Goal: Register for event/course

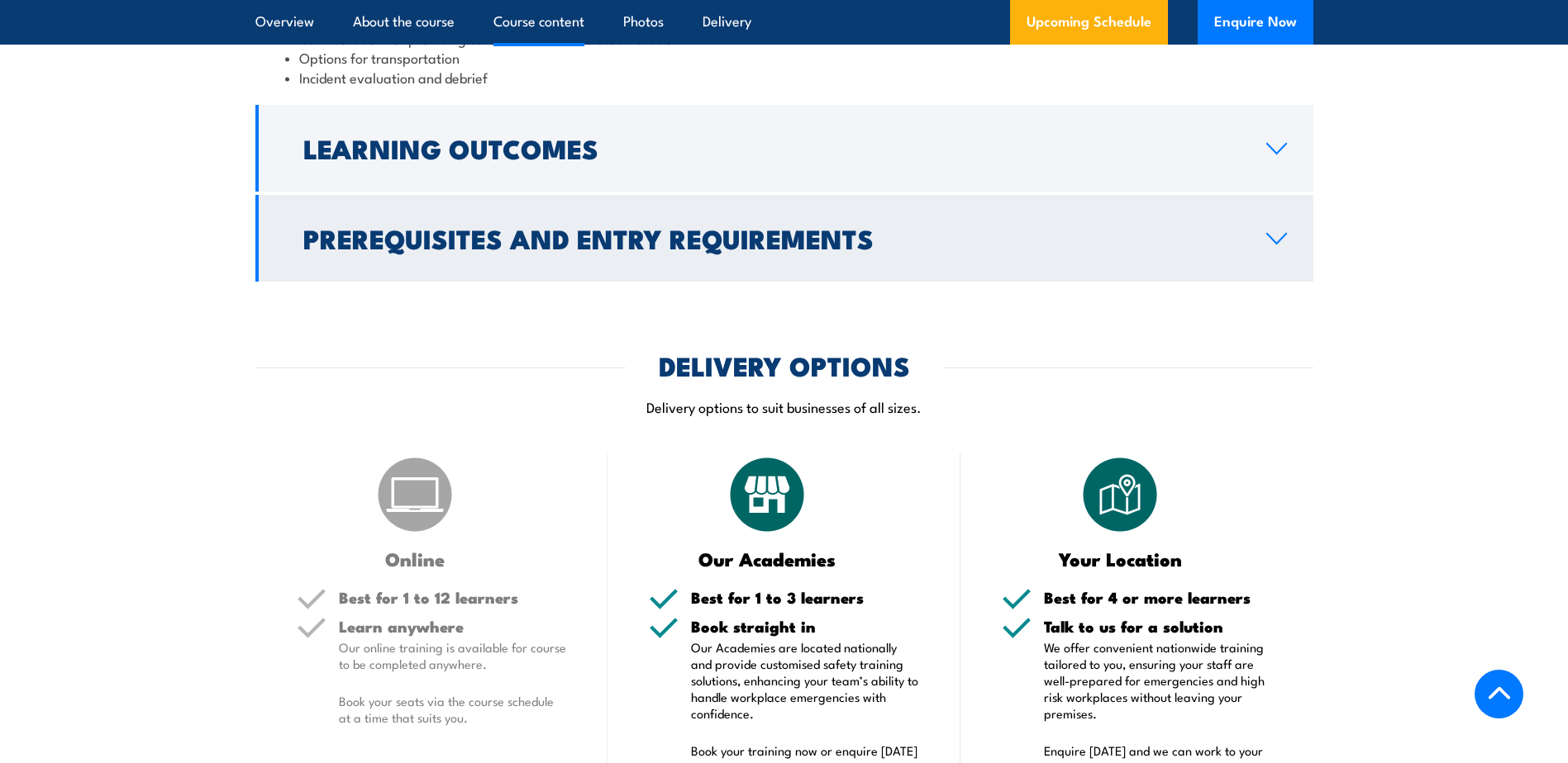
scroll to position [1900, 0]
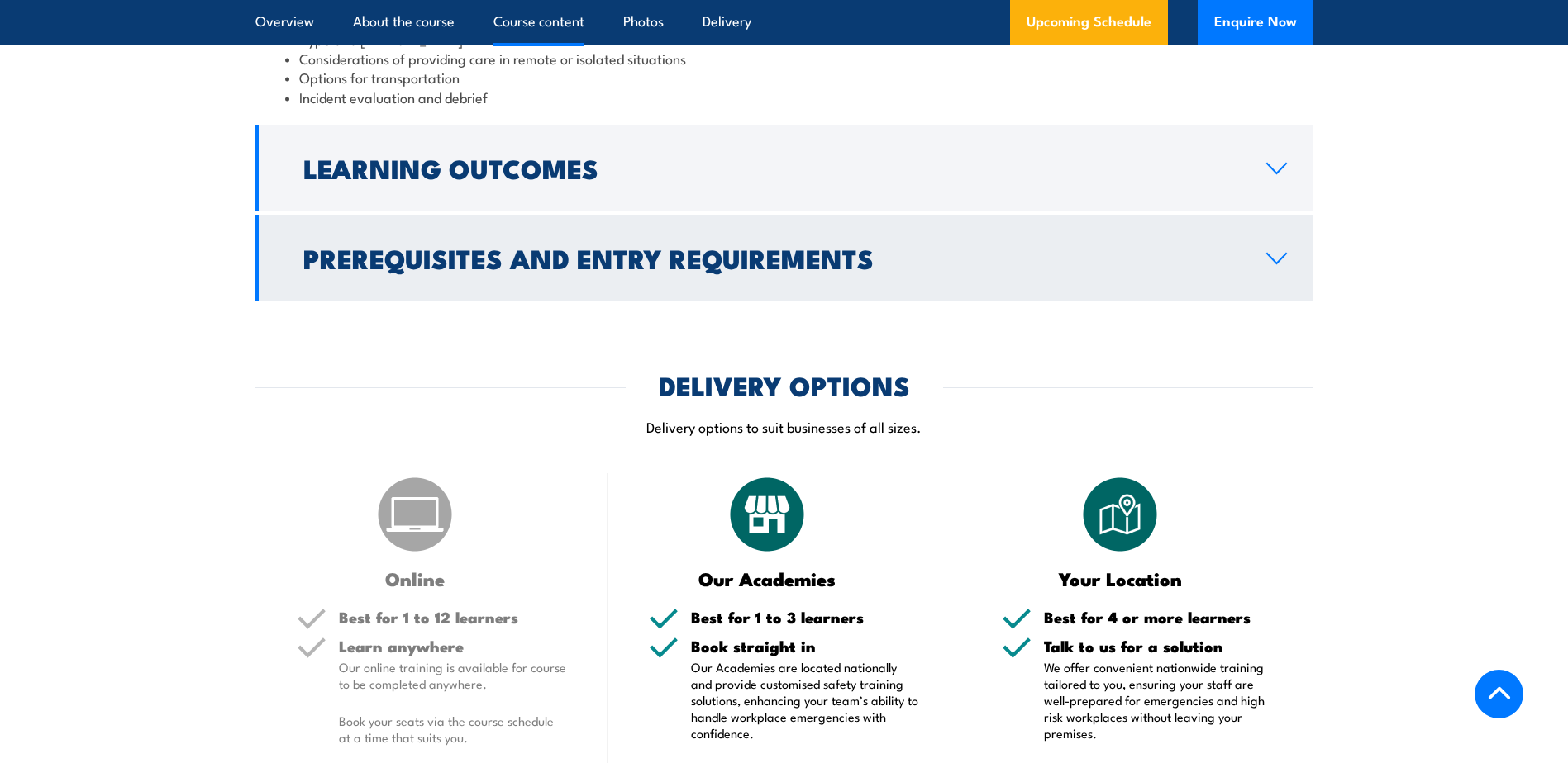
click at [1274, 252] on icon at bounding box center [1276, 258] width 22 height 13
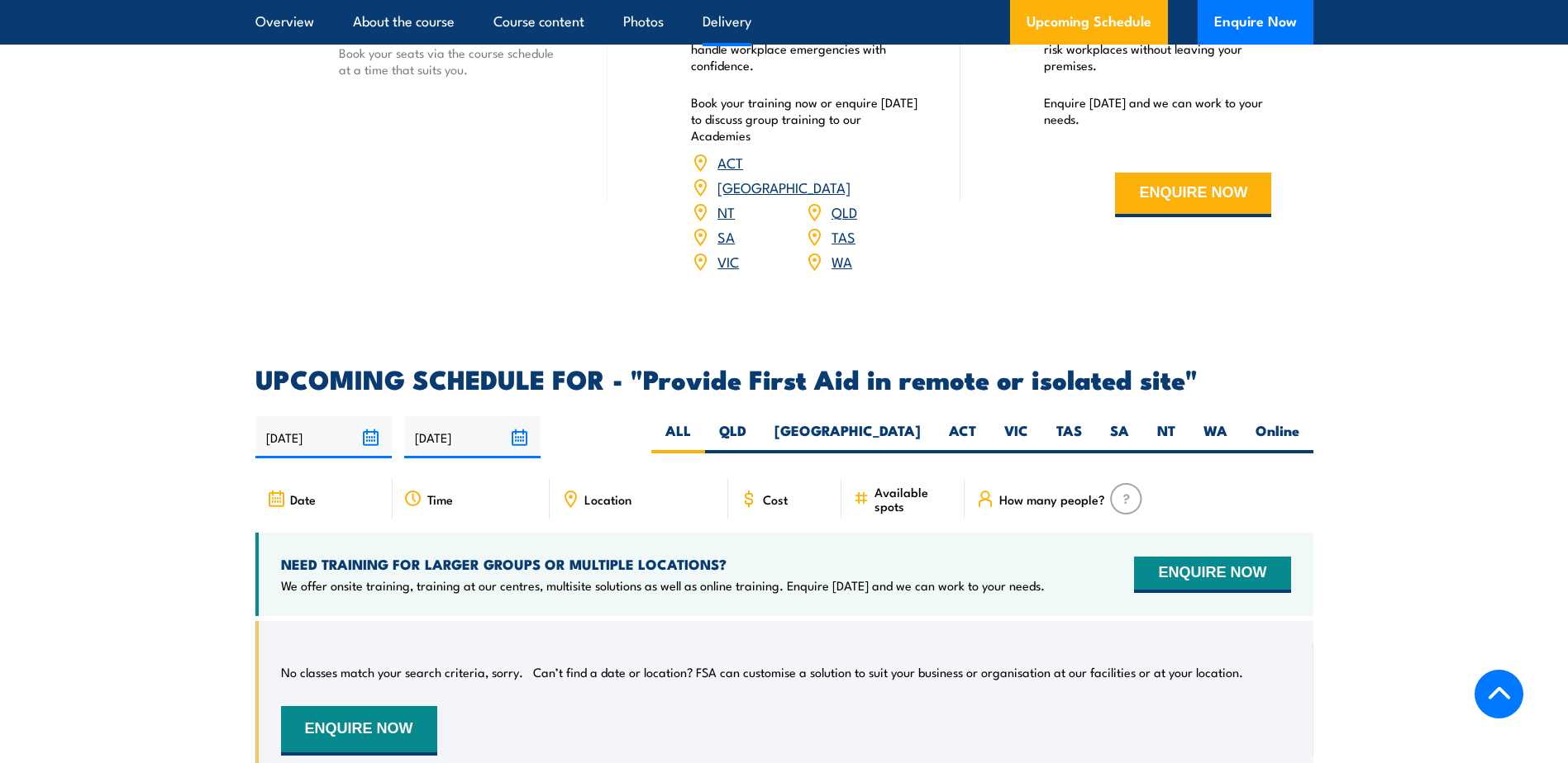
scroll to position [2524, 0]
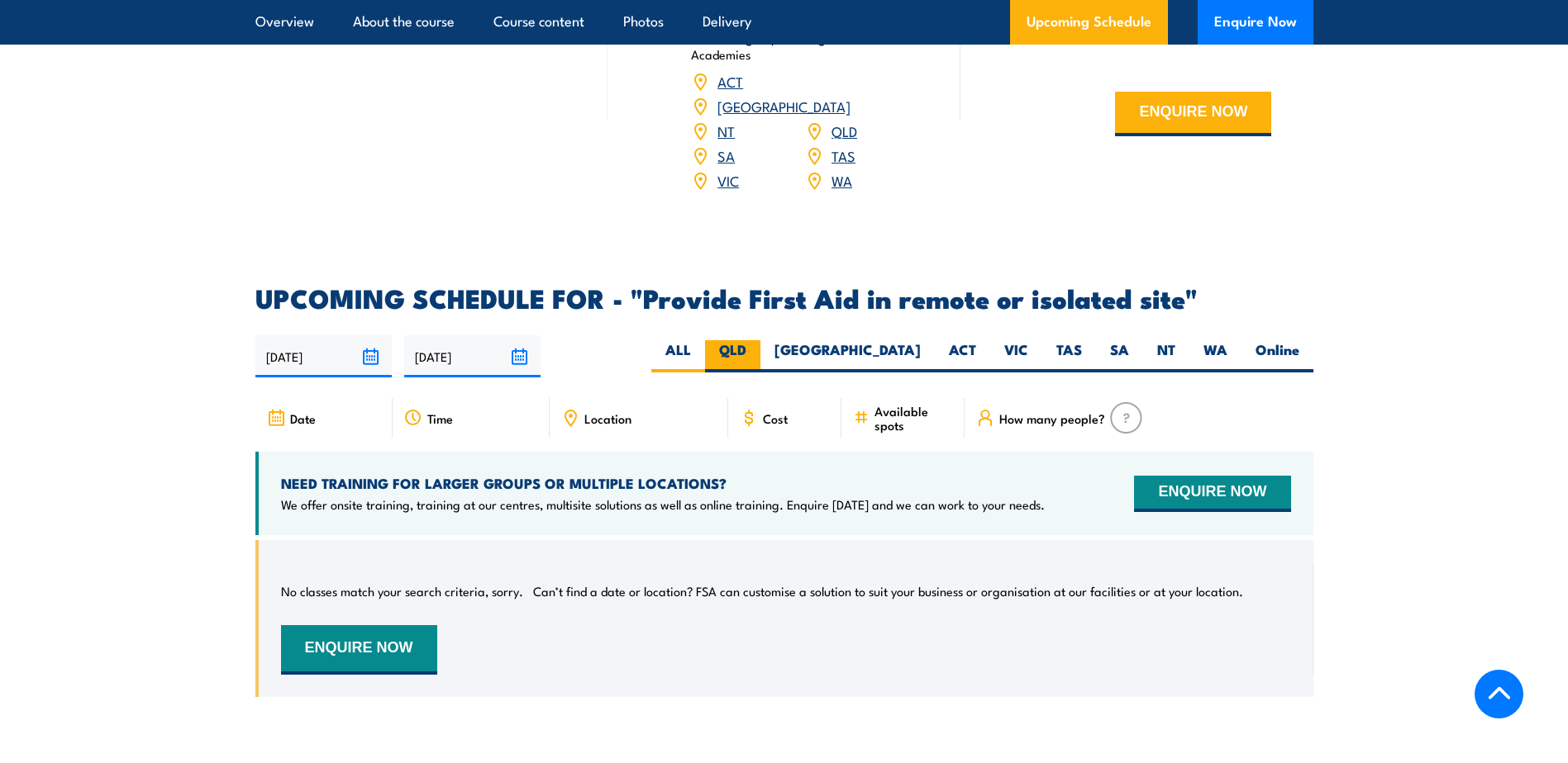
click at [760, 340] on label "QLD" at bounding box center [733, 357] width 56 height 33
click at [757, 340] on input "QLD" at bounding box center [751, 345] width 11 height 11
radio input "true"
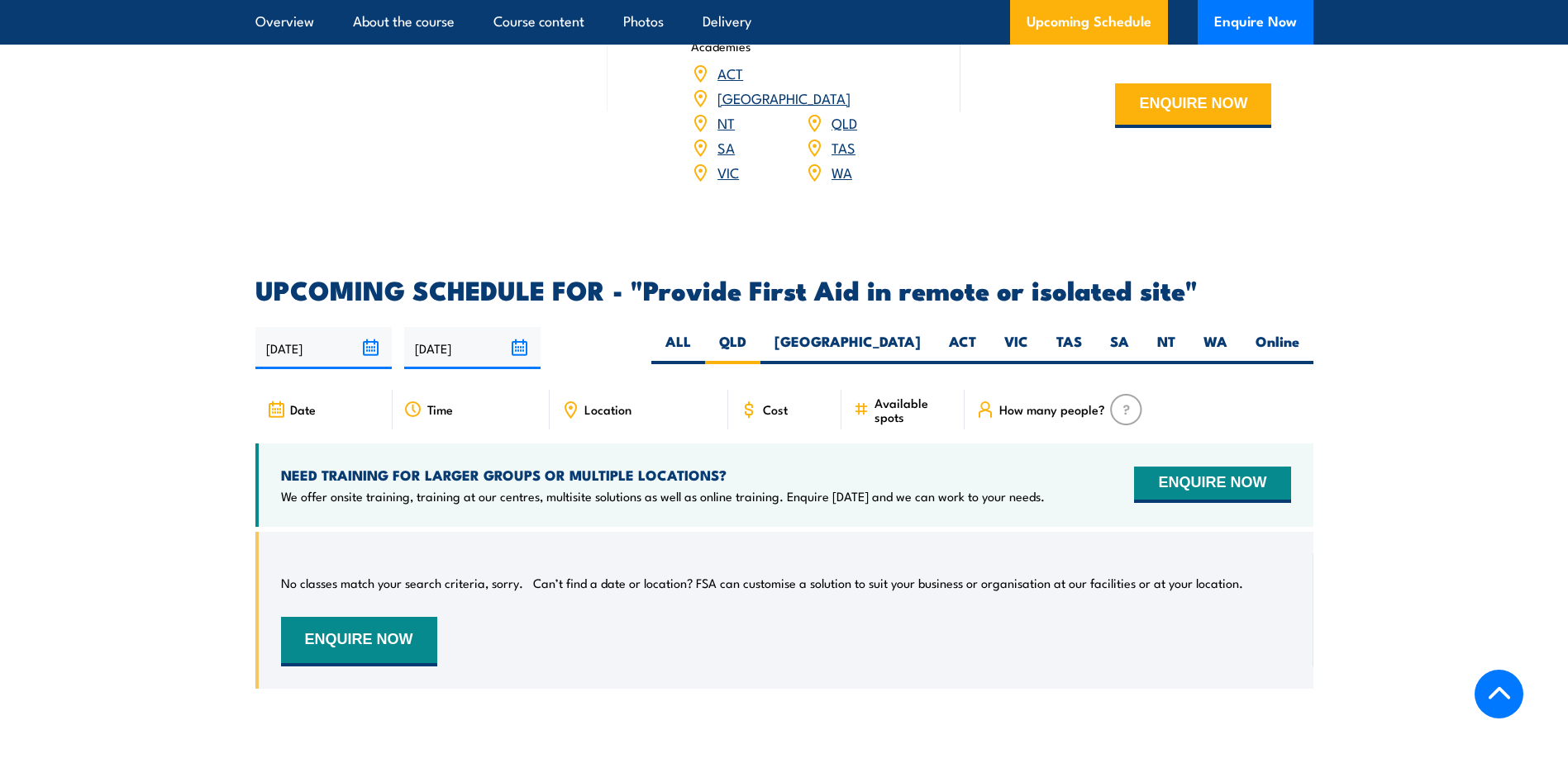
scroll to position [2643, 0]
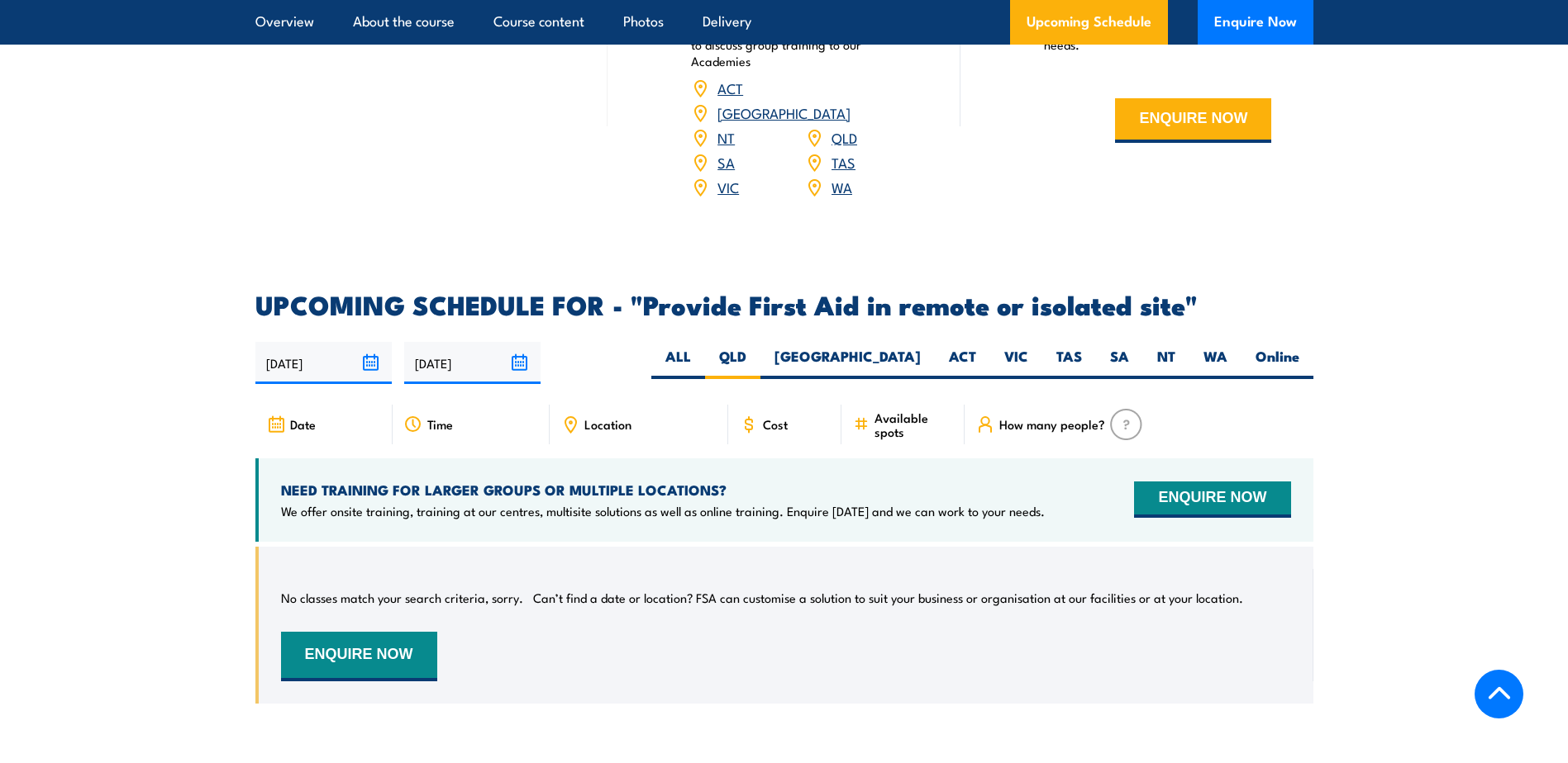
click at [374, 342] on input "[DATE]" at bounding box center [324, 363] width 137 height 42
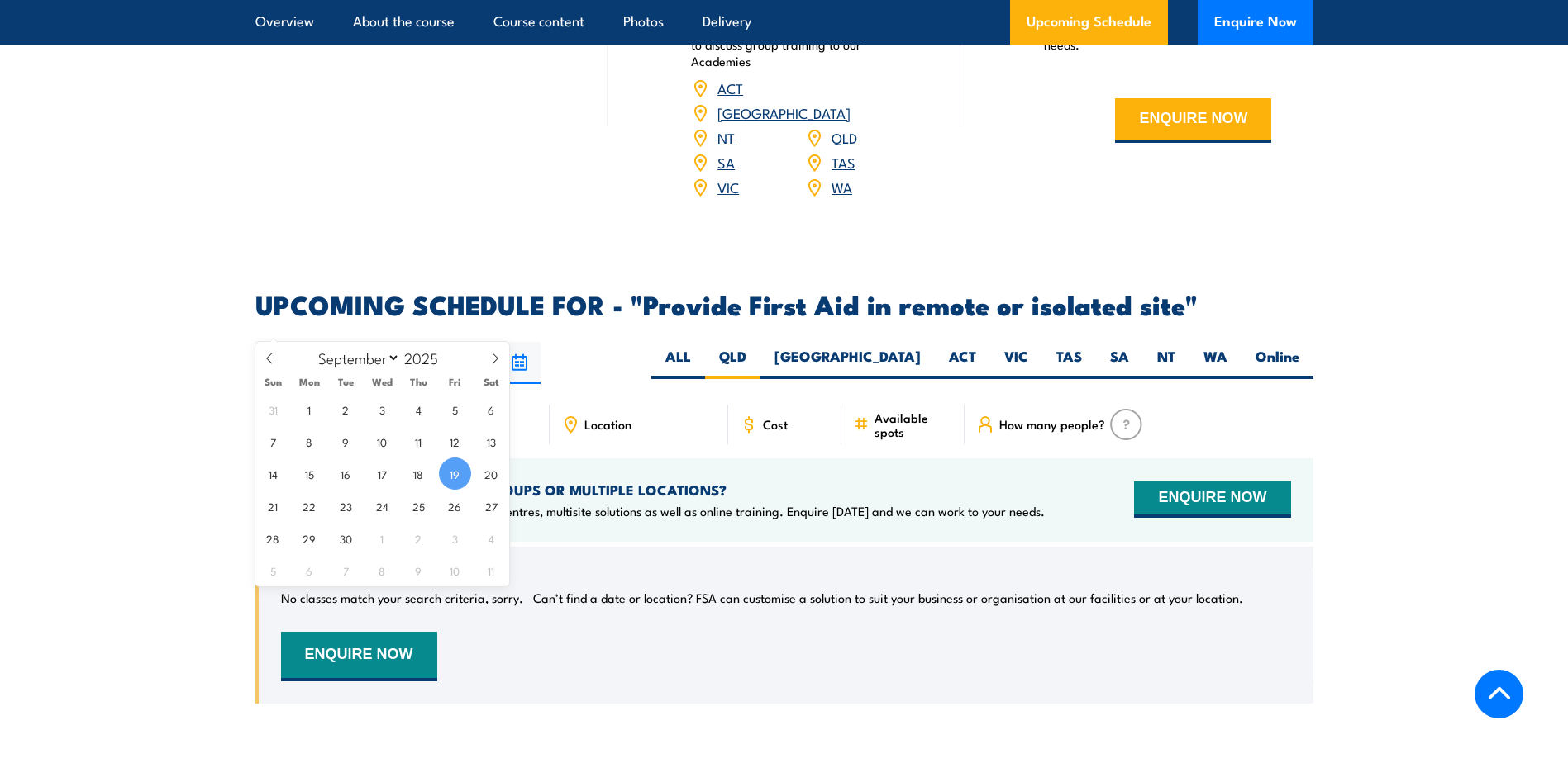
click at [374, 342] on input "[DATE]" at bounding box center [324, 363] width 137 height 42
click at [719, 500] on div "Date Time Location Cost" at bounding box center [784, 566] width 1058 height 324
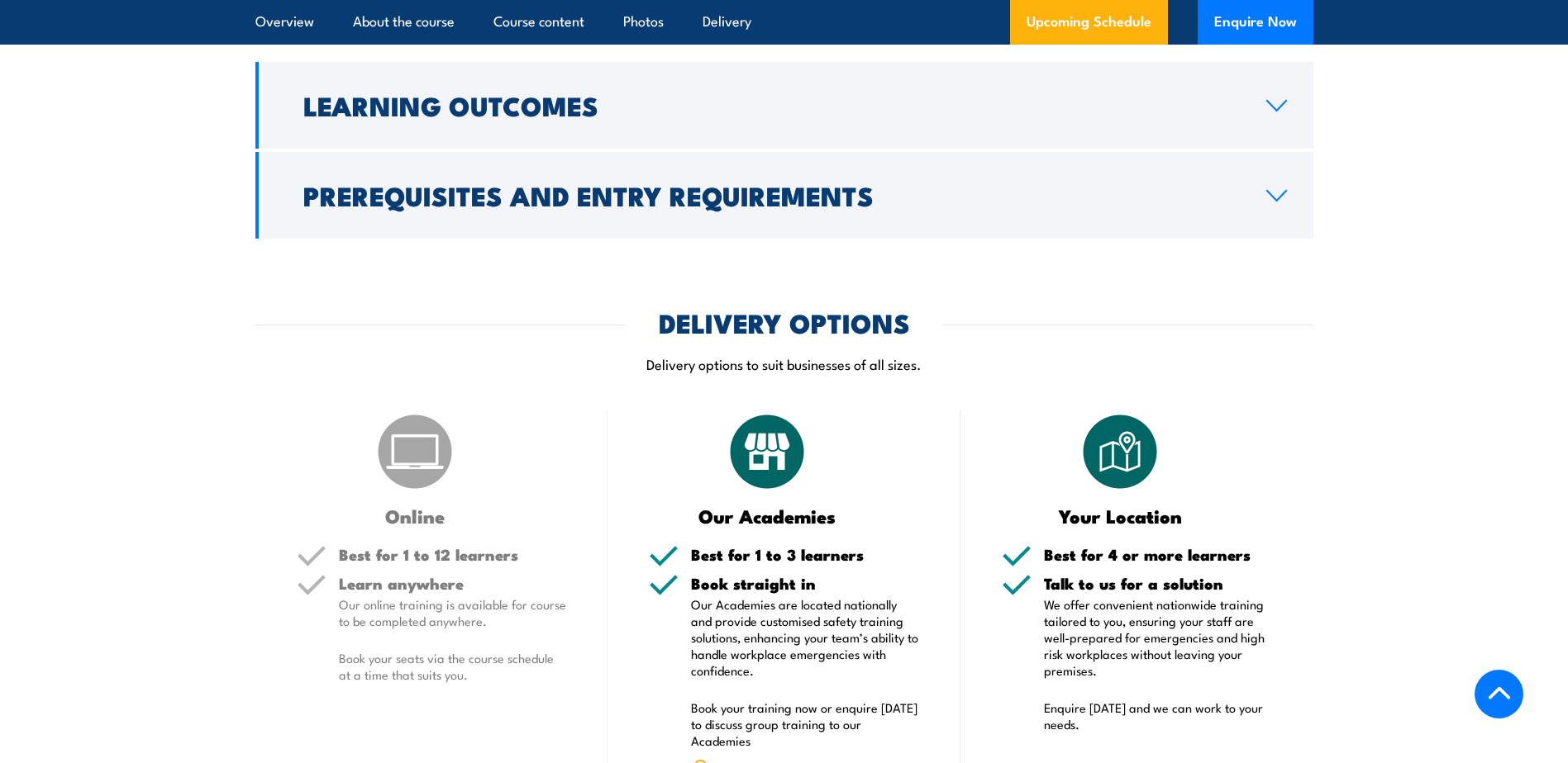
scroll to position [1982, 0]
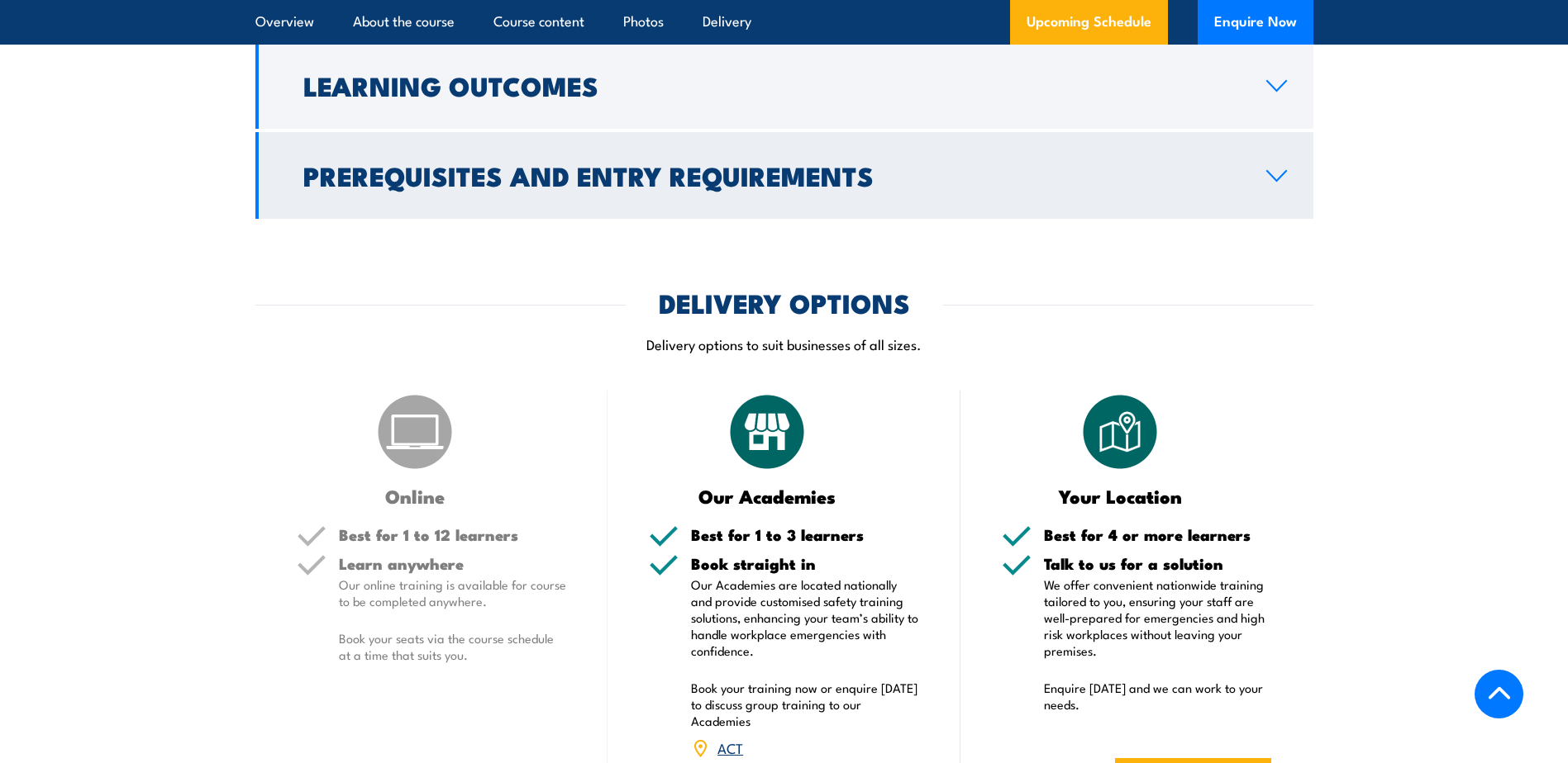
click at [381, 163] on h2 "Prerequisites and Entry Requirements" at bounding box center [772, 175] width 936 height 23
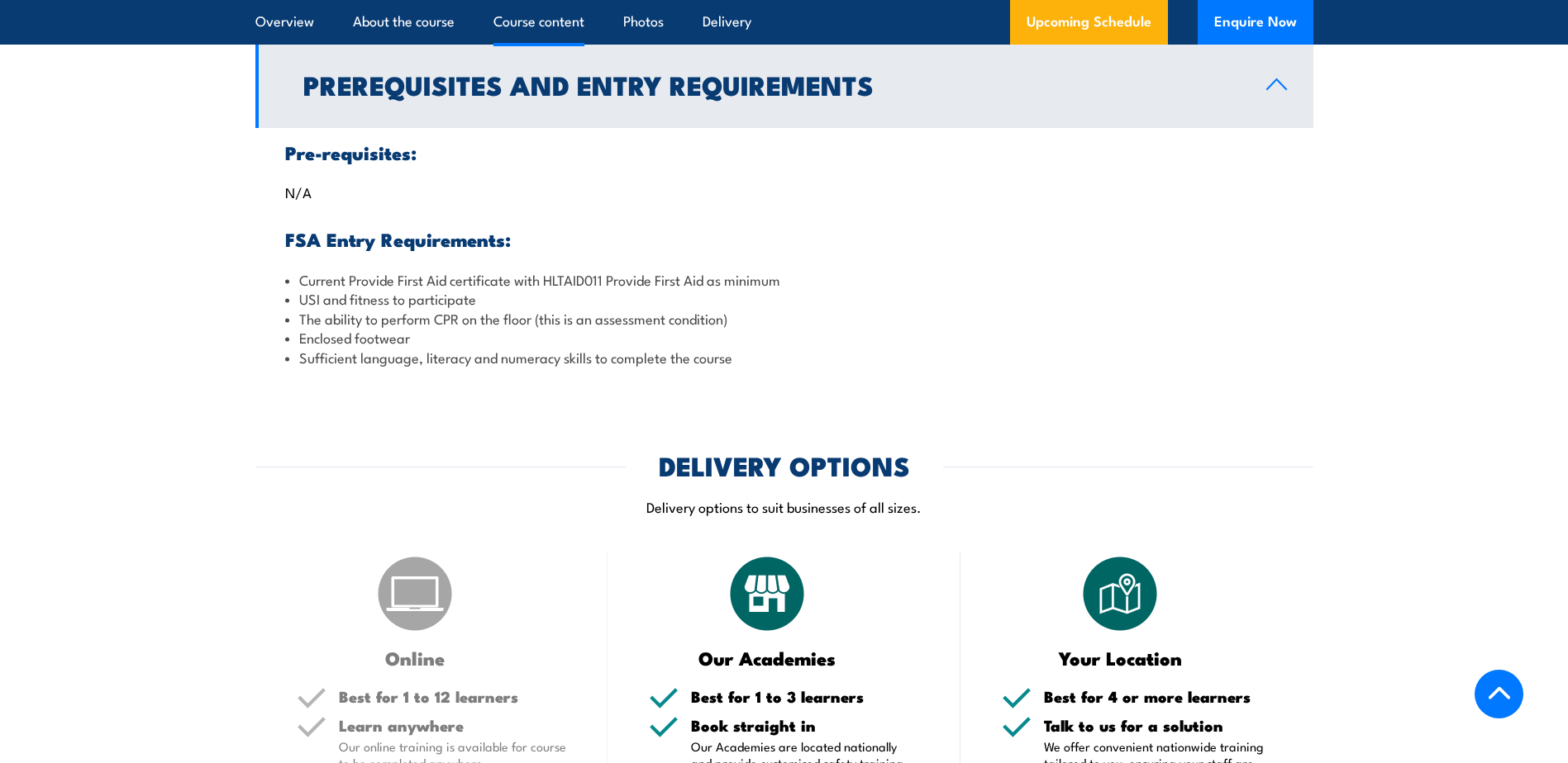
scroll to position [1694, 0]
